Goal: Information Seeking & Learning: Learn about a topic

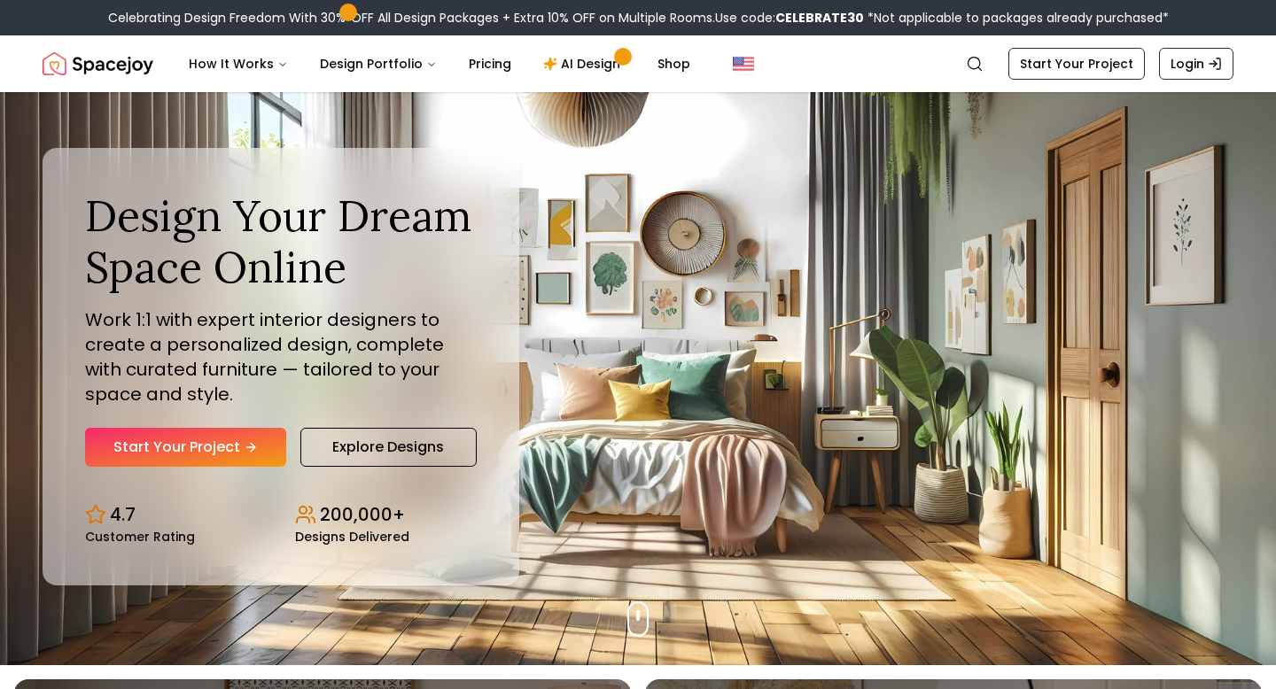
scroll to position [25, 0]
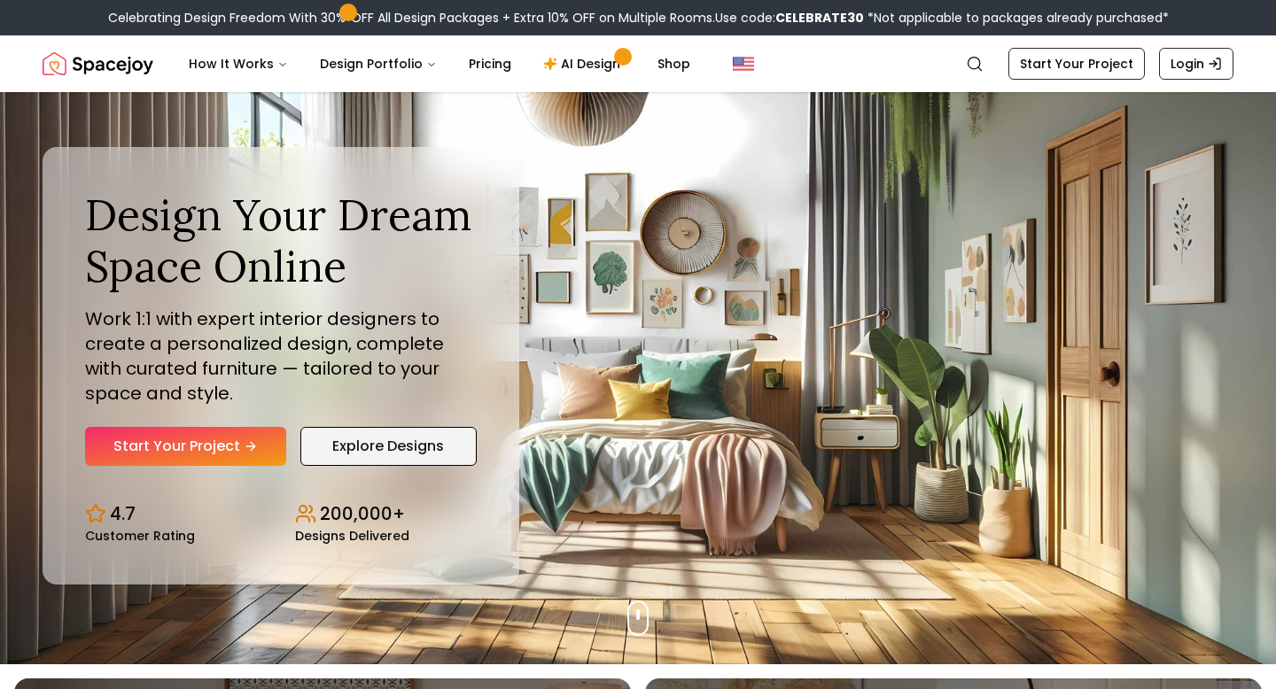
click at [417, 448] on link "Explore Designs" at bounding box center [388, 446] width 176 height 39
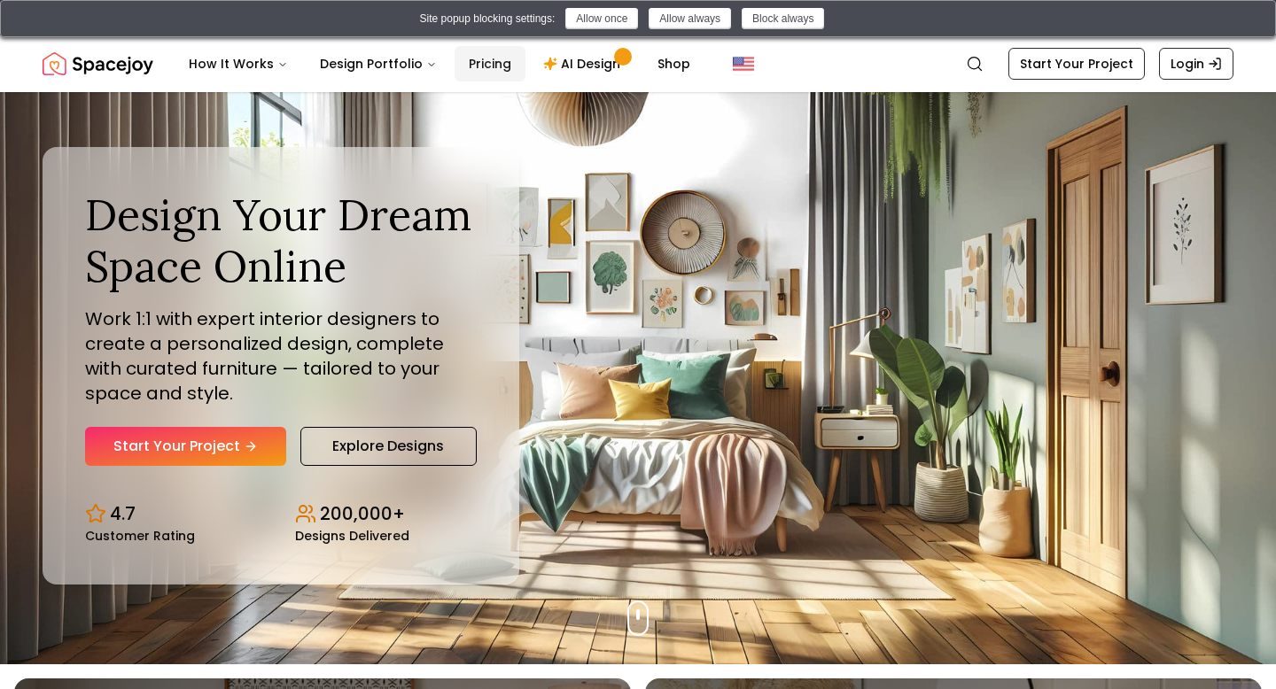
click at [471, 71] on link "Pricing" at bounding box center [490, 63] width 71 height 35
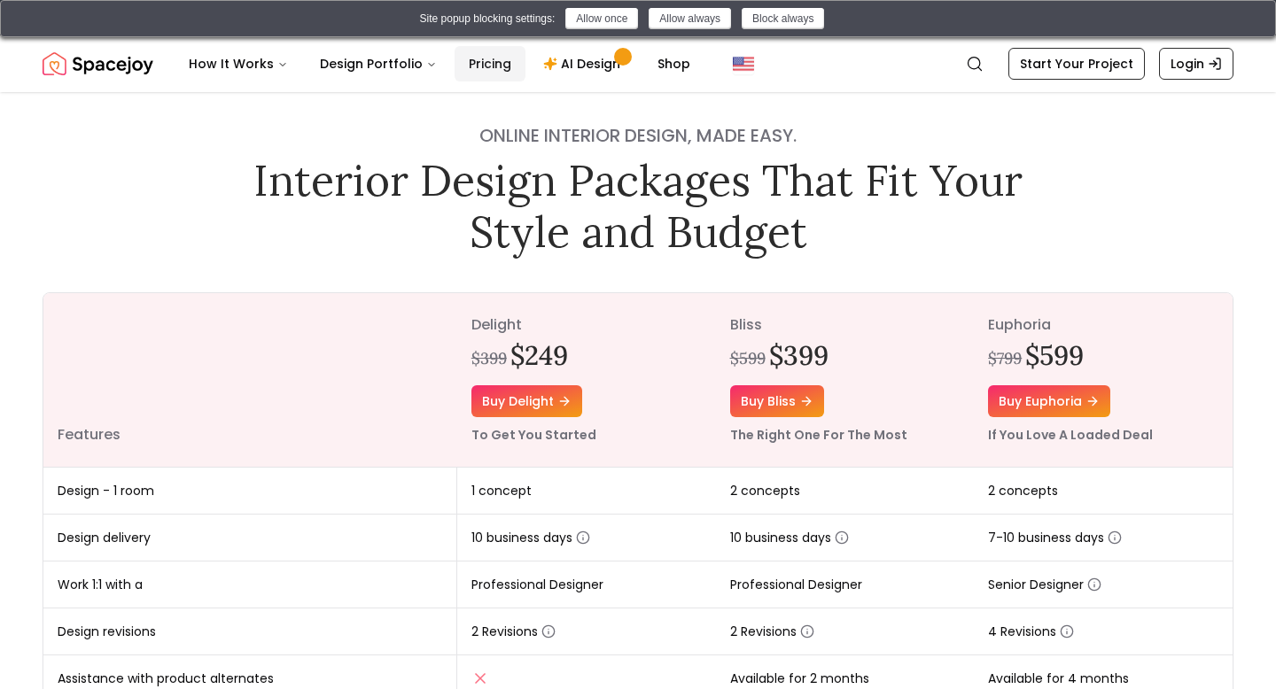
scroll to position [23, 0]
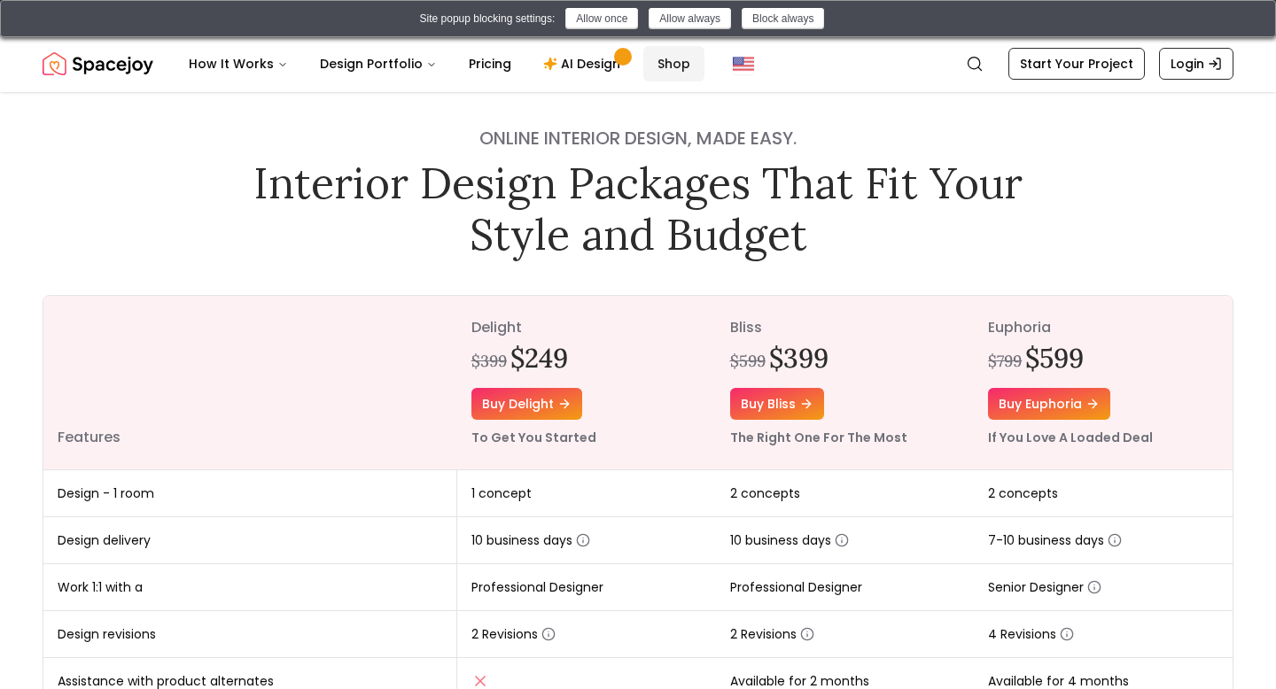
click at [660, 64] on link "Shop" at bounding box center [673, 63] width 61 height 35
click at [1242, 24] on button at bounding box center [1250, 18] width 21 height 21
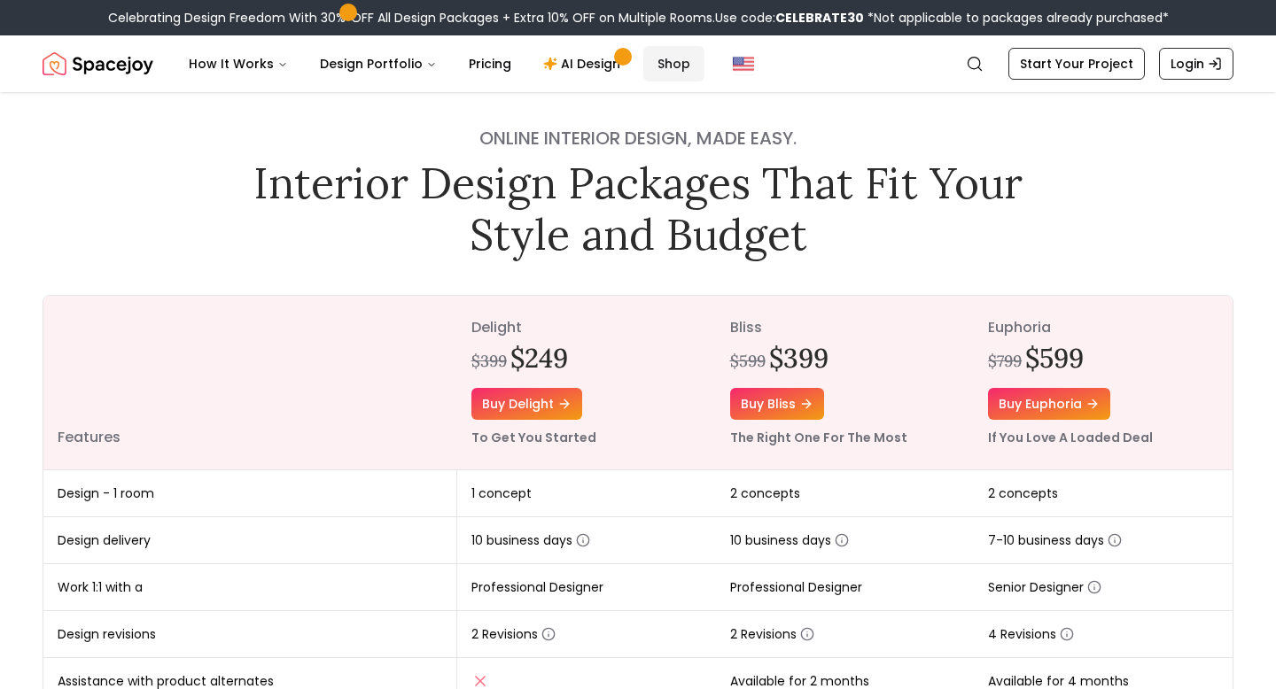
click at [650, 63] on link "Shop" at bounding box center [673, 63] width 61 height 35
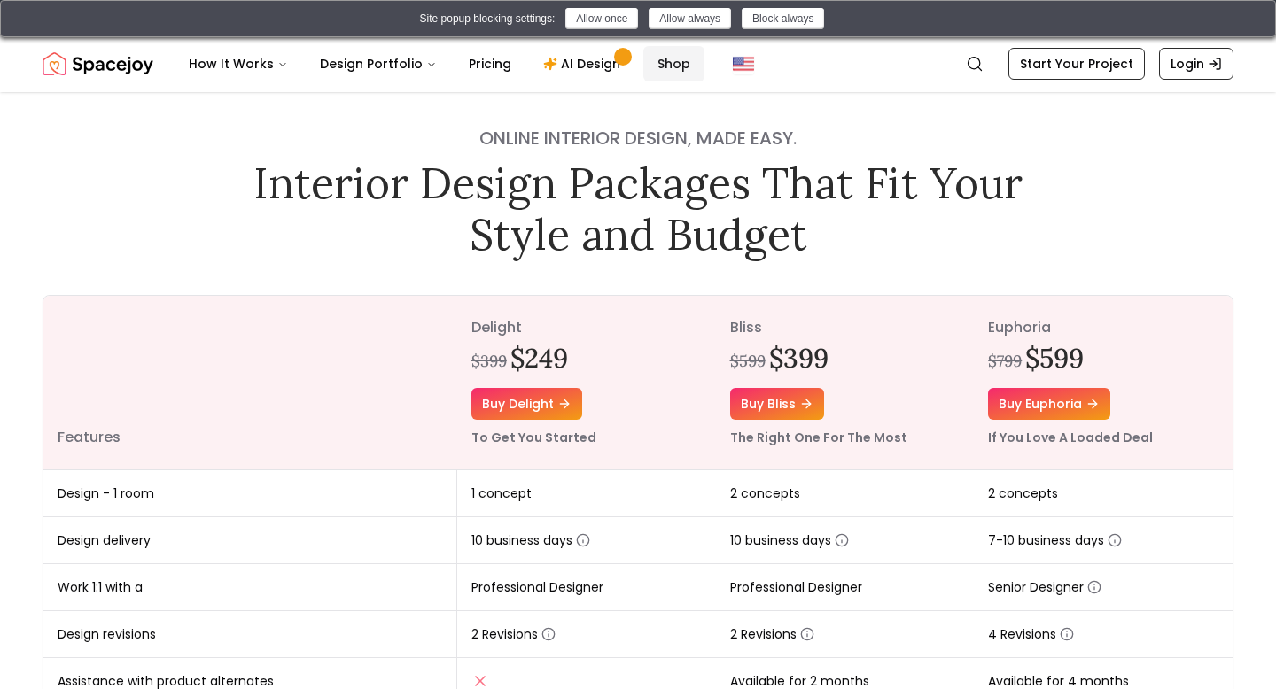
click at [650, 63] on link "Shop" at bounding box center [673, 63] width 61 height 35
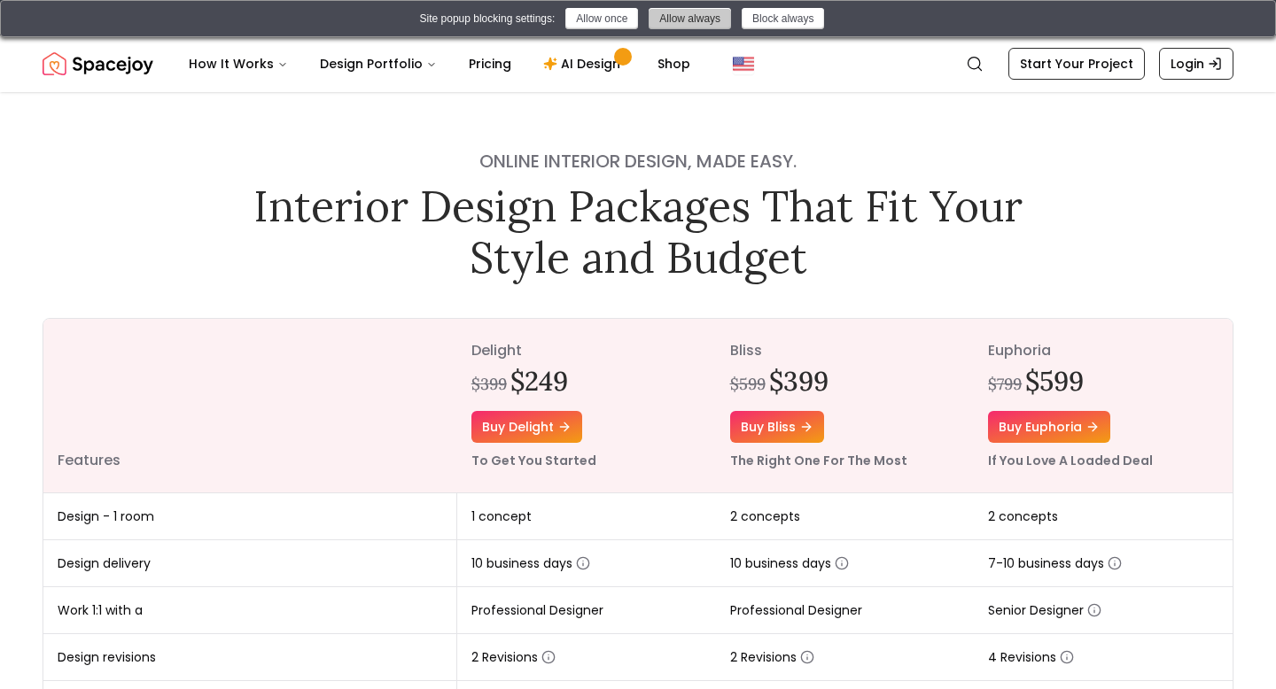
click at [674, 23] on button "Allow always" at bounding box center [690, 18] width 82 height 21
